Goal: Transaction & Acquisition: Purchase product/service

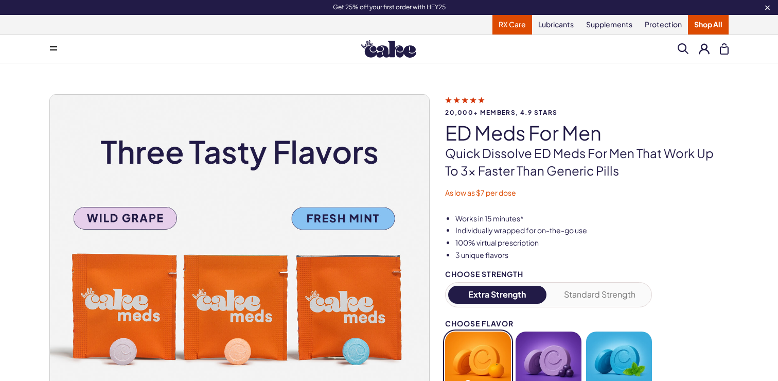
click at [502, 25] on link "RX Care" at bounding box center [512, 25] width 40 height 20
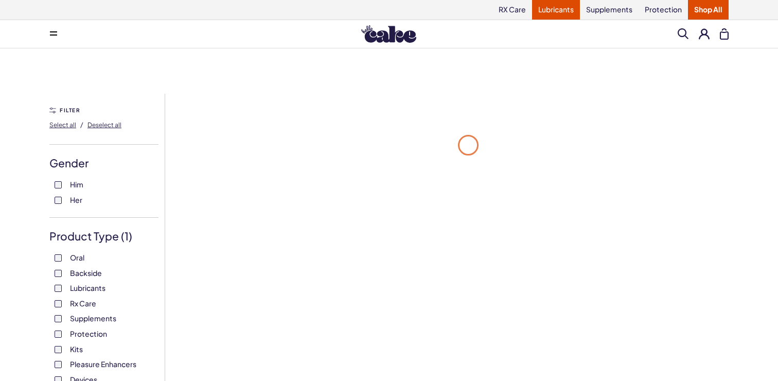
click at [547, 3] on link "Lubricants" at bounding box center [556, 10] width 48 height 20
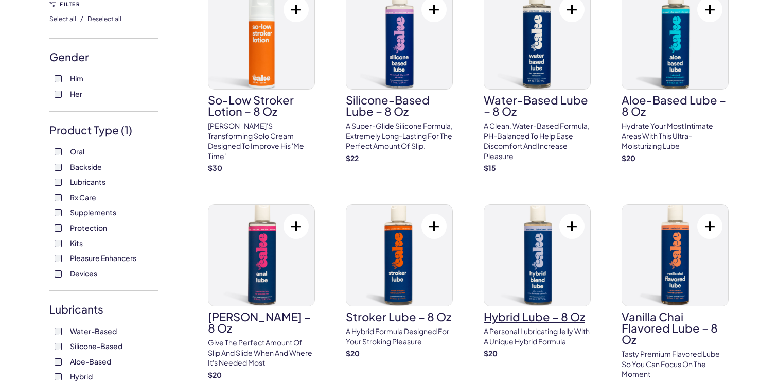
scroll to position [111, 0]
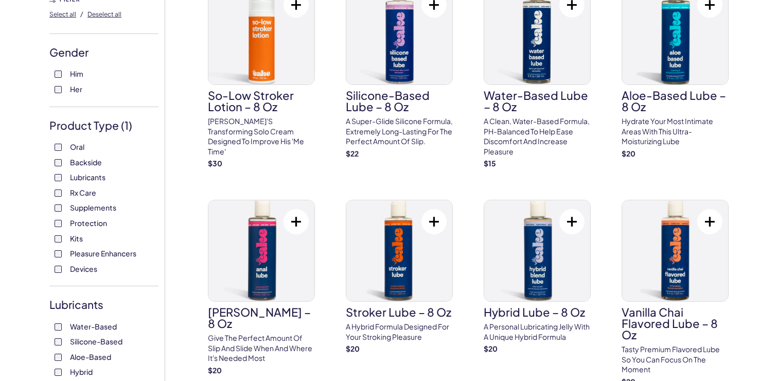
click at [66, 273] on label "Devices" at bounding box center [104, 269] width 99 height 10
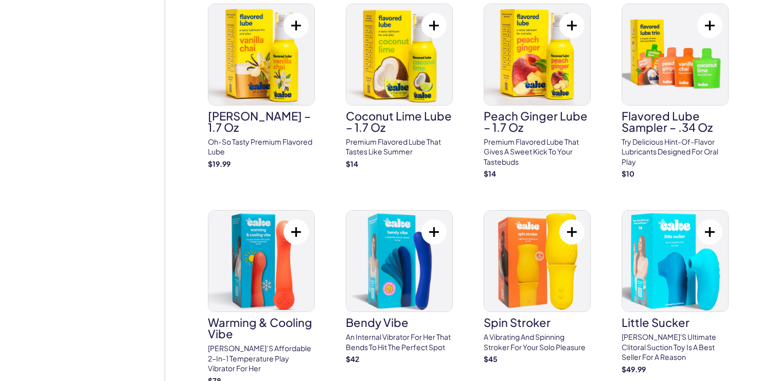
scroll to position [1195, 0]
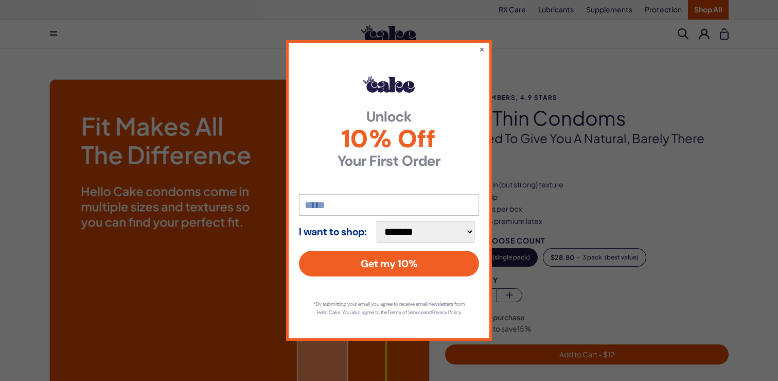
click at [624, 251] on div "**********" at bounding box center [389, 190] width 778 height 381
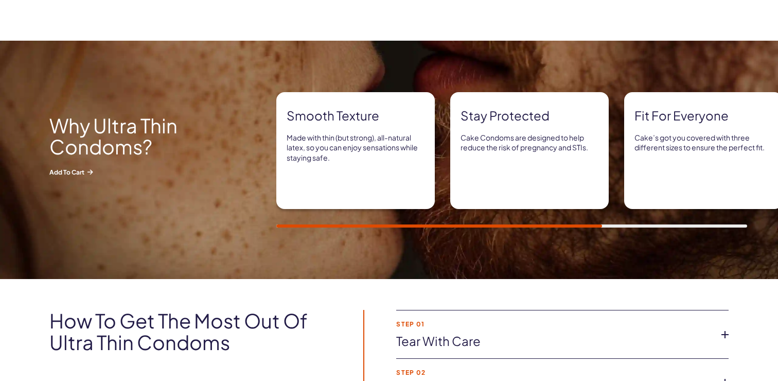
scroll to position [524, 0]
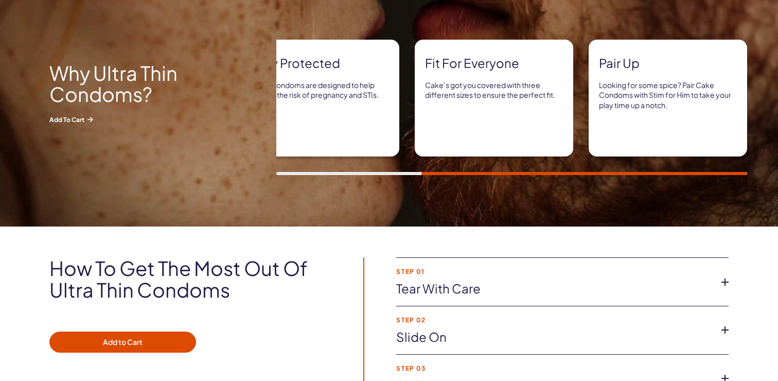
click at [517, 281] on link "Tear with Care" at bounding box center [554, 288] width 316 height 17
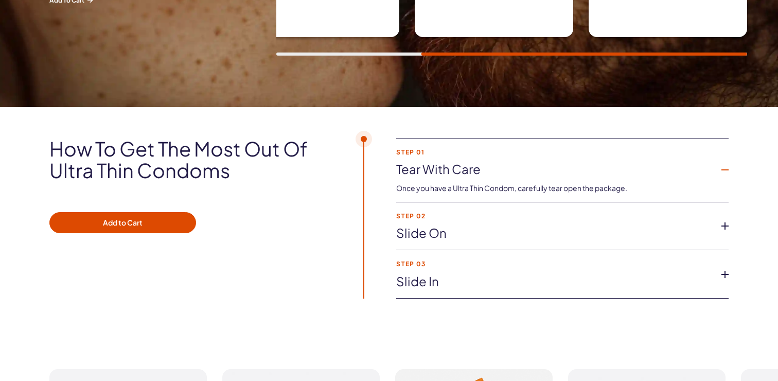
scroll to position [647, 0]
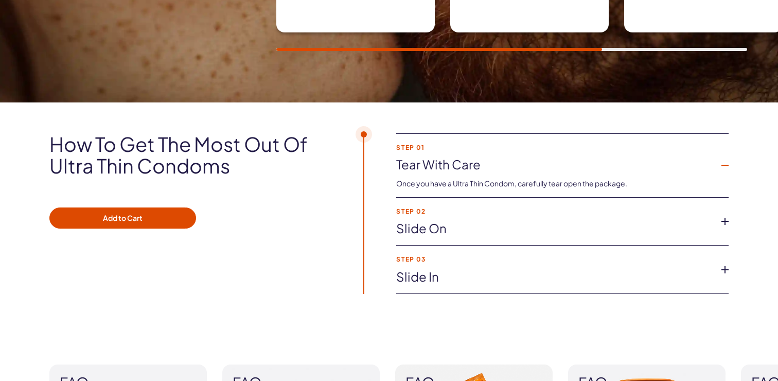
click at [495, 225] on link "Slide on" at bounding box center [554, 228] width 316 height 17
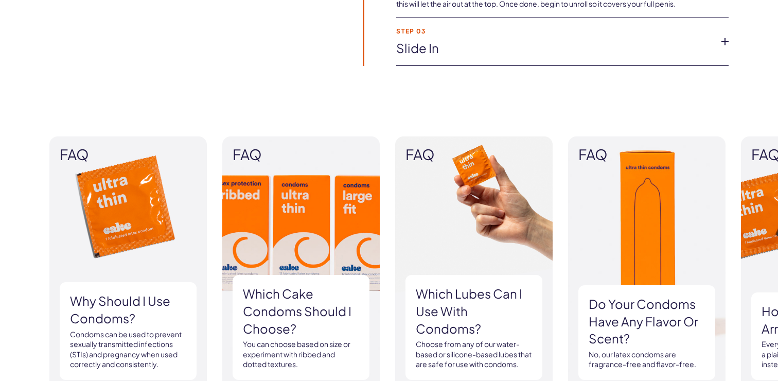
scroll to position [1020, 0]
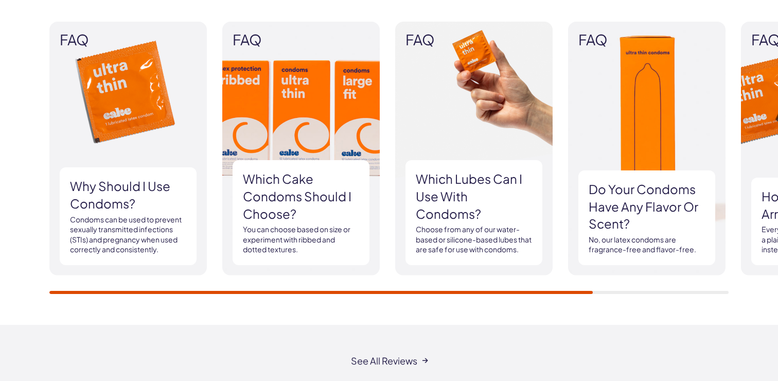
click at [278, 144] on img at bounding box center [300, 149] width 157 height 254
click at [277, 218] on h3 "Which Cake Condoms should I choose?" at bounding box center [301, 196] width 116 height 52
click at [273, 247] on p "You can choose based on size or experiment with ribbed and dotted textures." at bounding box center [301, 239] width 116 height 30
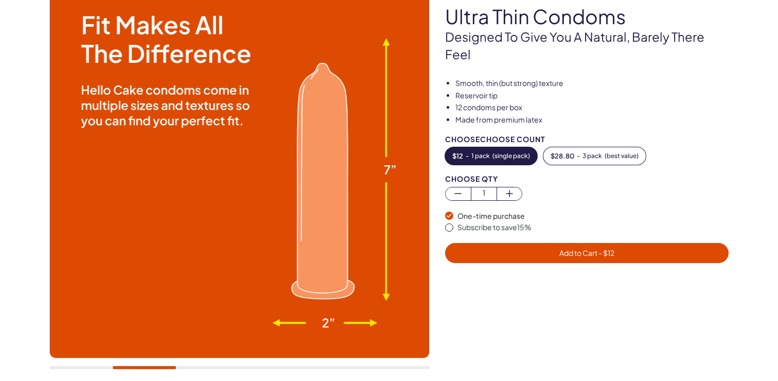
scroll to position [0, 0]
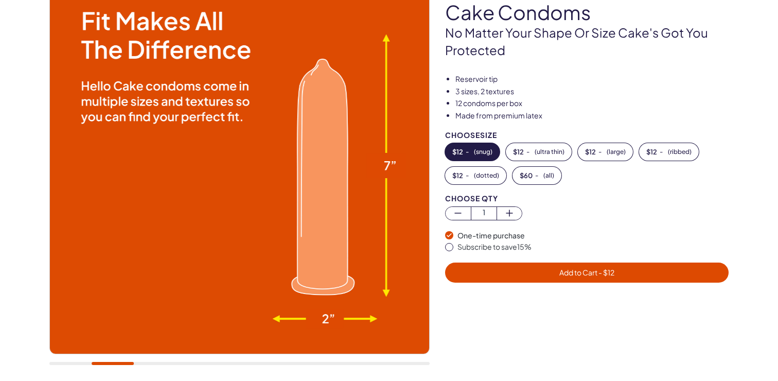
scroll to position [106, 0]
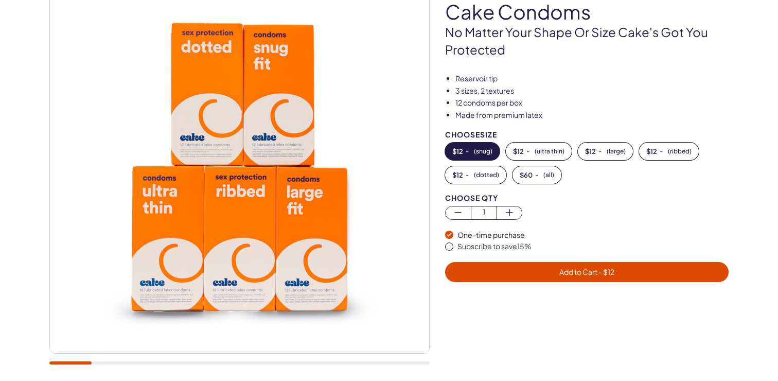
click at [469, 151] on button "$ 12 - ( snug )" at bounding box center [472, 150] width 55 height 17
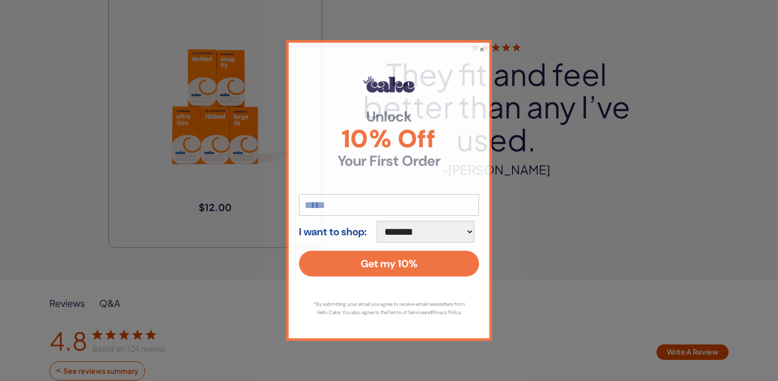
scroll to position [1399, 0]
